Goal: Task Accomplishment & Management: Use online tool/utility

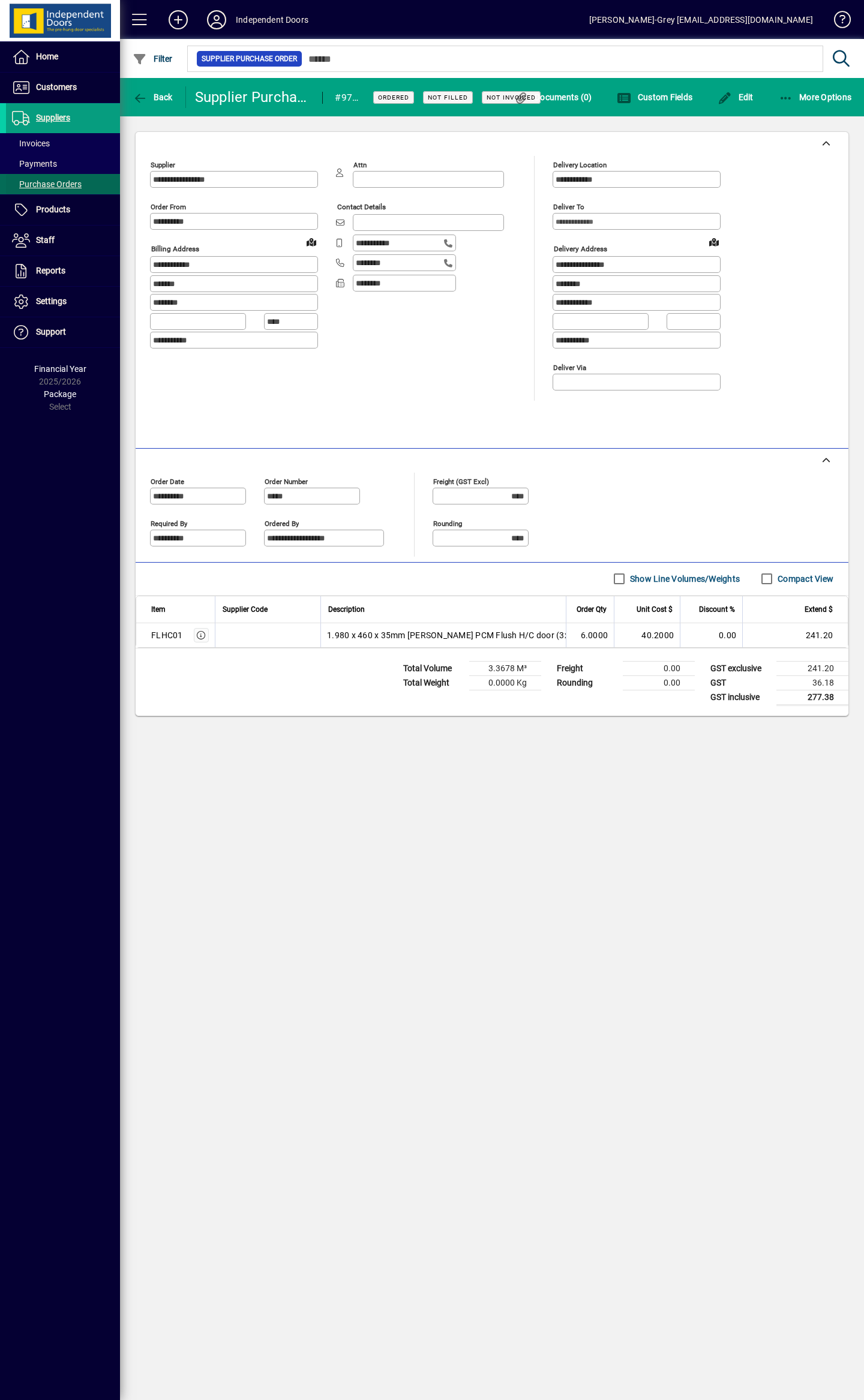
click at [34, 186] on span "Purchase Orders" at bounding box center [46, 184] width 70 height 10
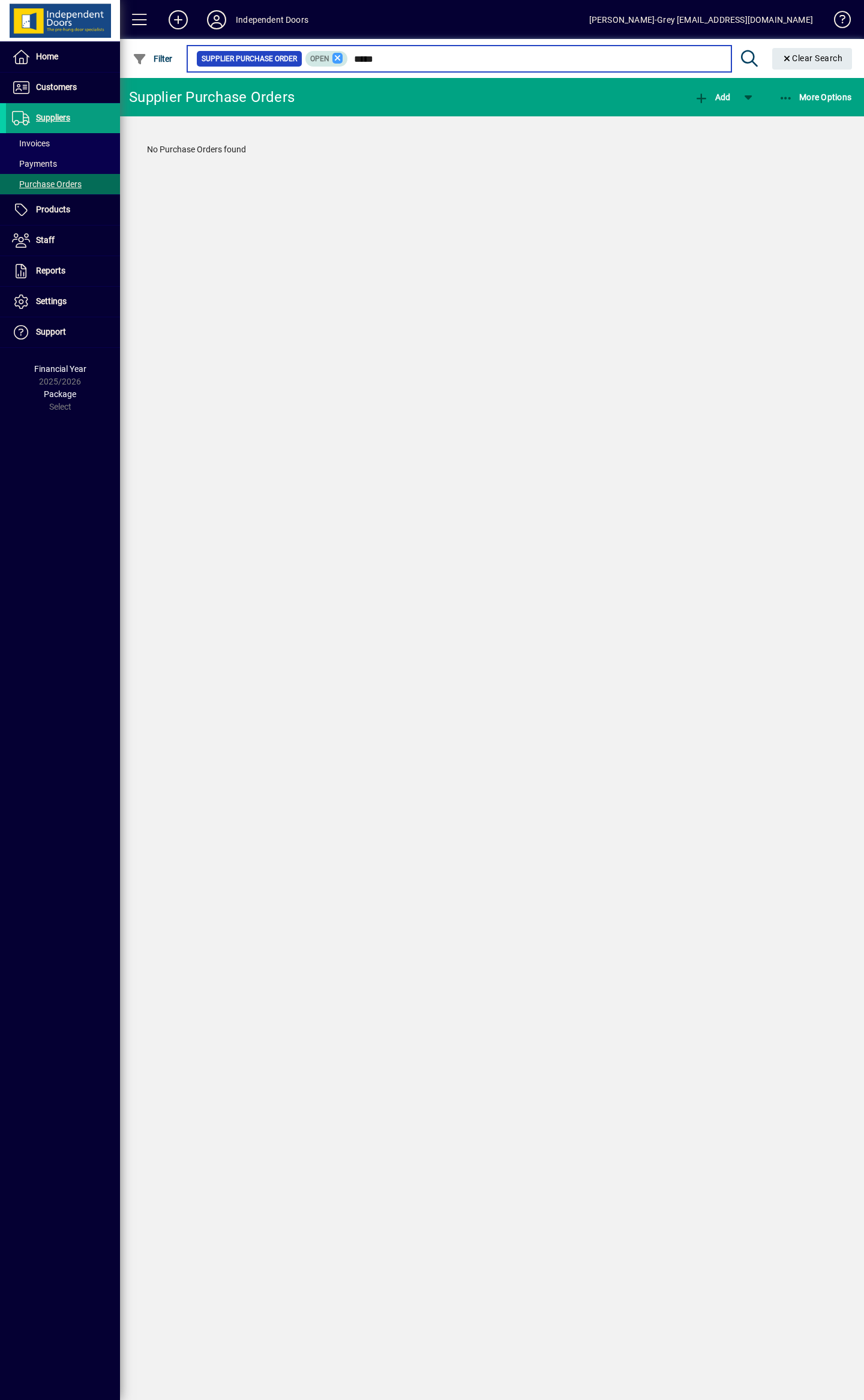
type input "*****"
click at [332, 58] on icon at bounding box center [338, 59] width 11 height 11
